Goal: Transaction & Acquisition: Purchase product/service

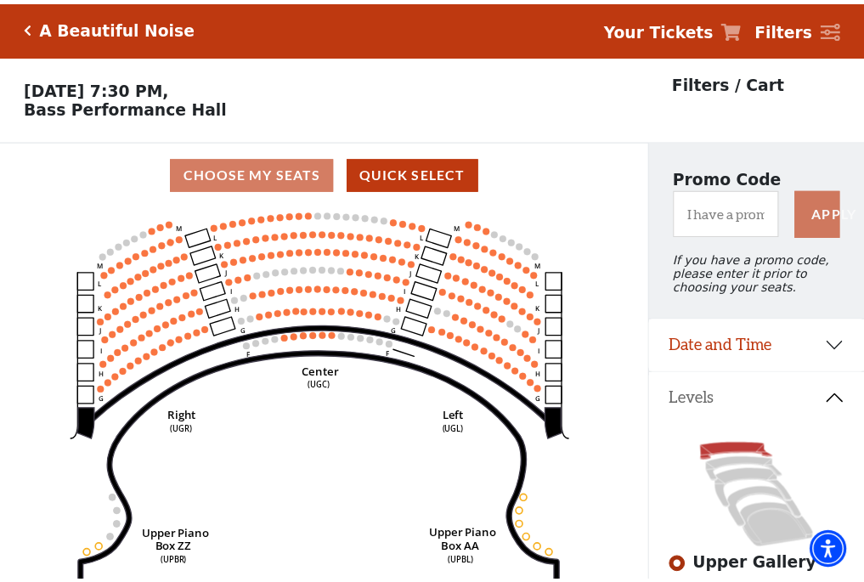
scroll to position [79, 0]
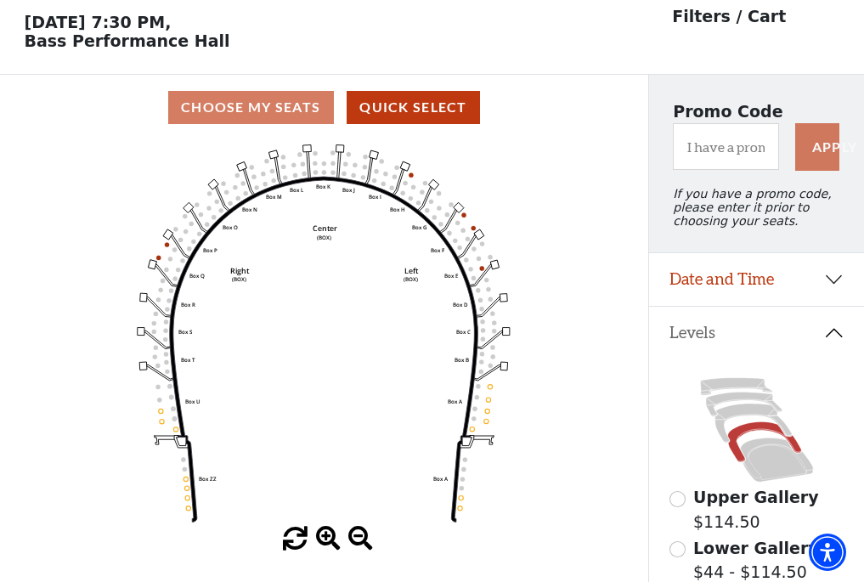
scroll to position [79, 0]
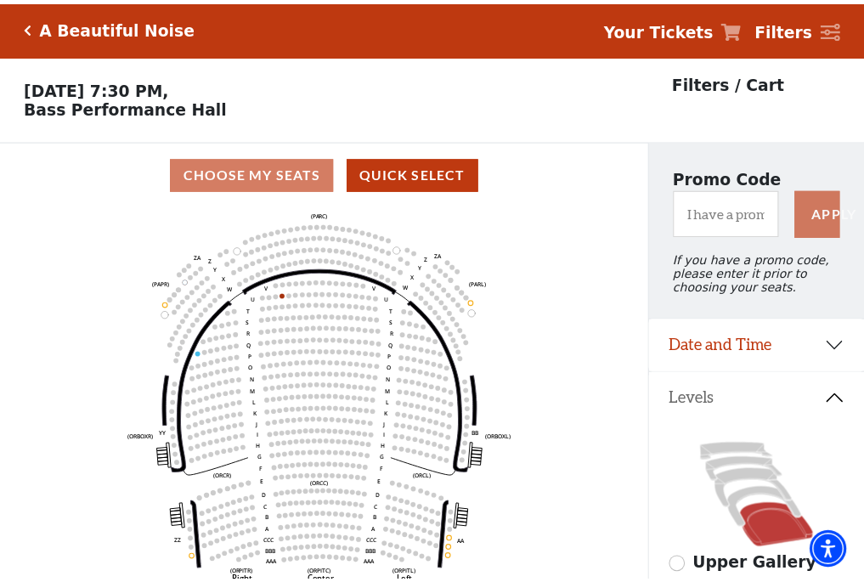
scroll to position [79, 0]
